Goal: Task Accomplishment & Management: Manage account settings

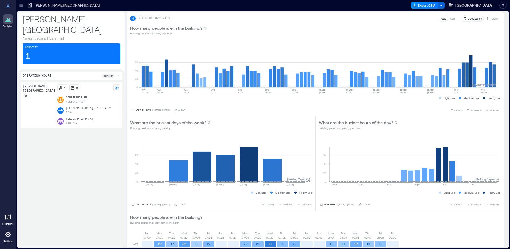
click at [23, 2] on div at bounding box center [21, 5] width 9 height 9
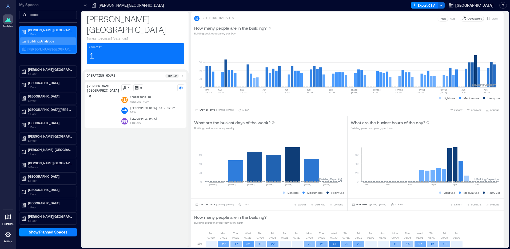
click at [8, 237] on icon at bounding box center [7, 234] width 5 height 5
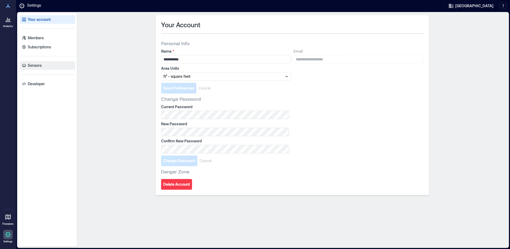
click at [45, 61] on link "Sensors" at bounding box center [48, 65] width 56 height 9
